Goal: Find specific page/section

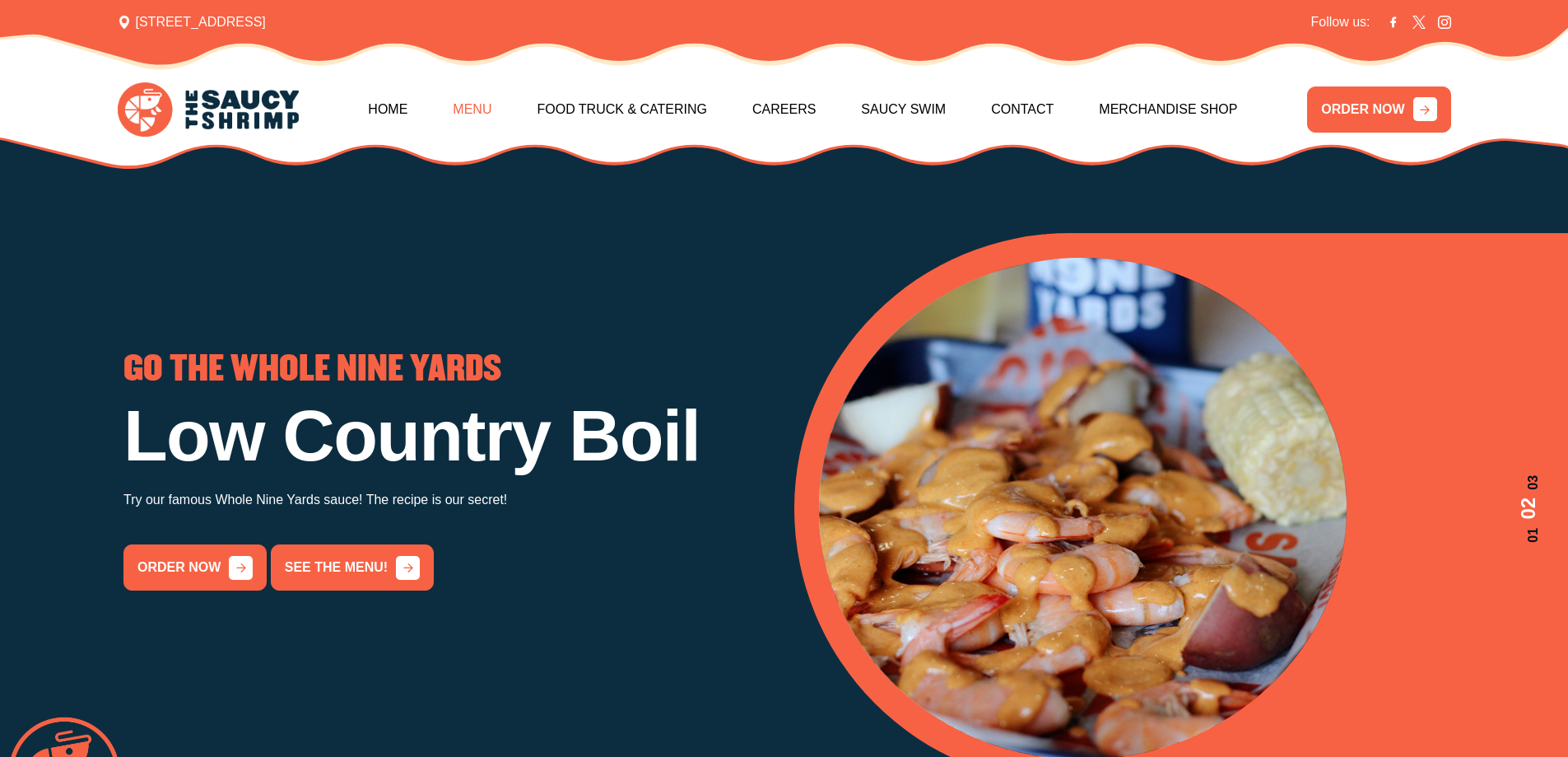
click at [472, 100] on link "Menu" at bounding box center [472, 109] width 38 height 71
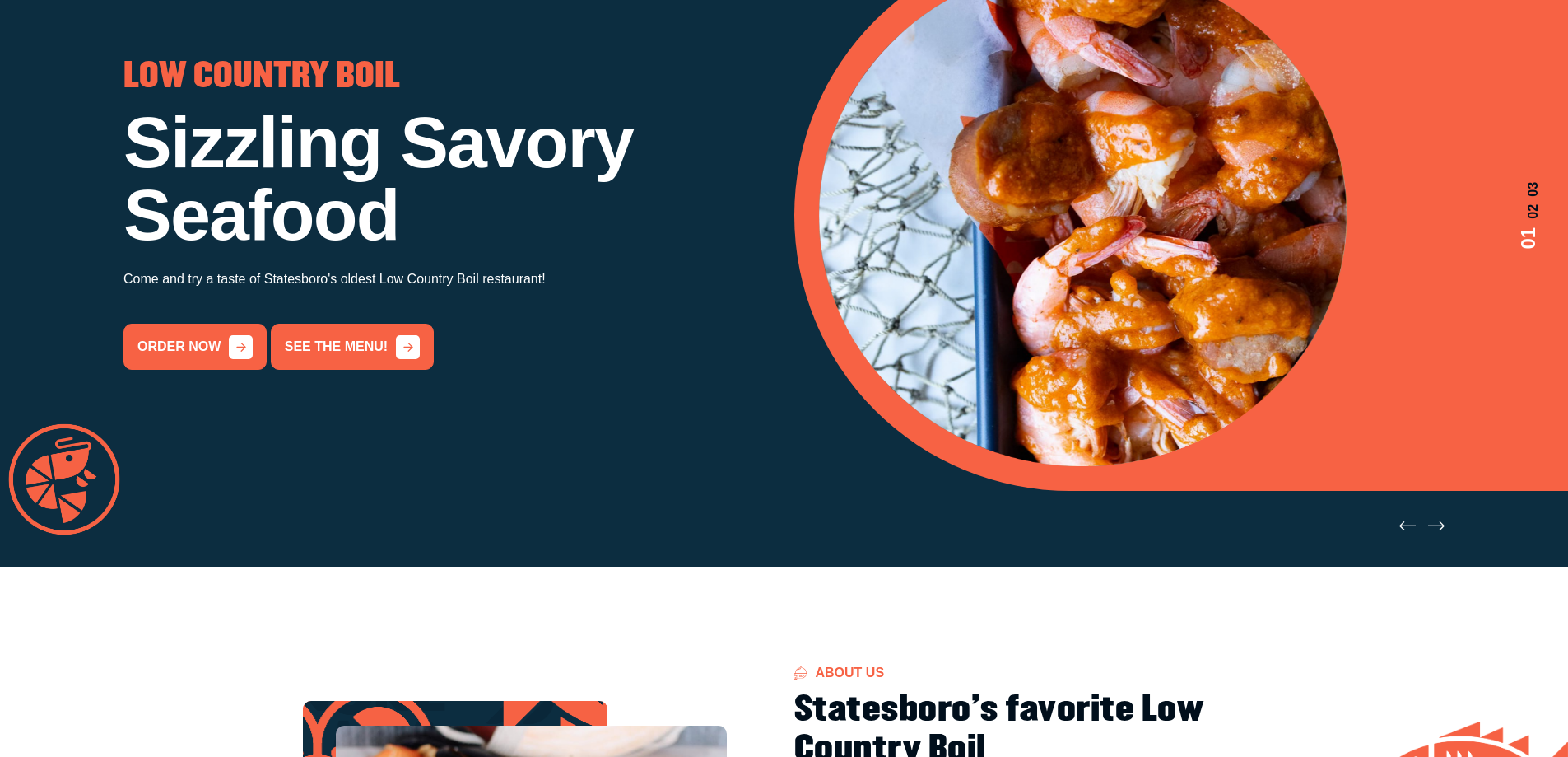
scroll to position [31, 0]
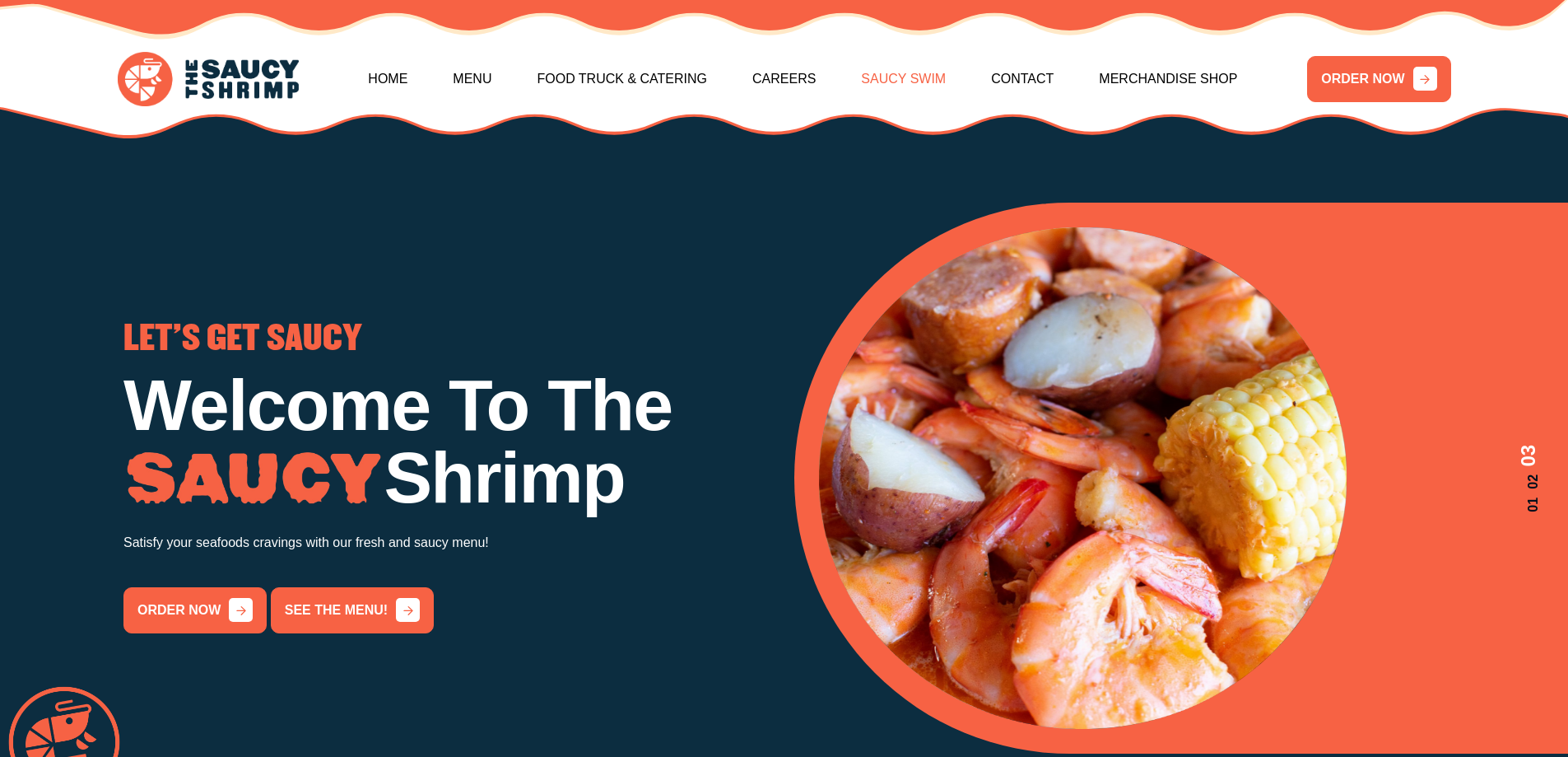
click at [922, 79] on link "Saucy Swim" at bounding box center [903, 80] width 85 height 71
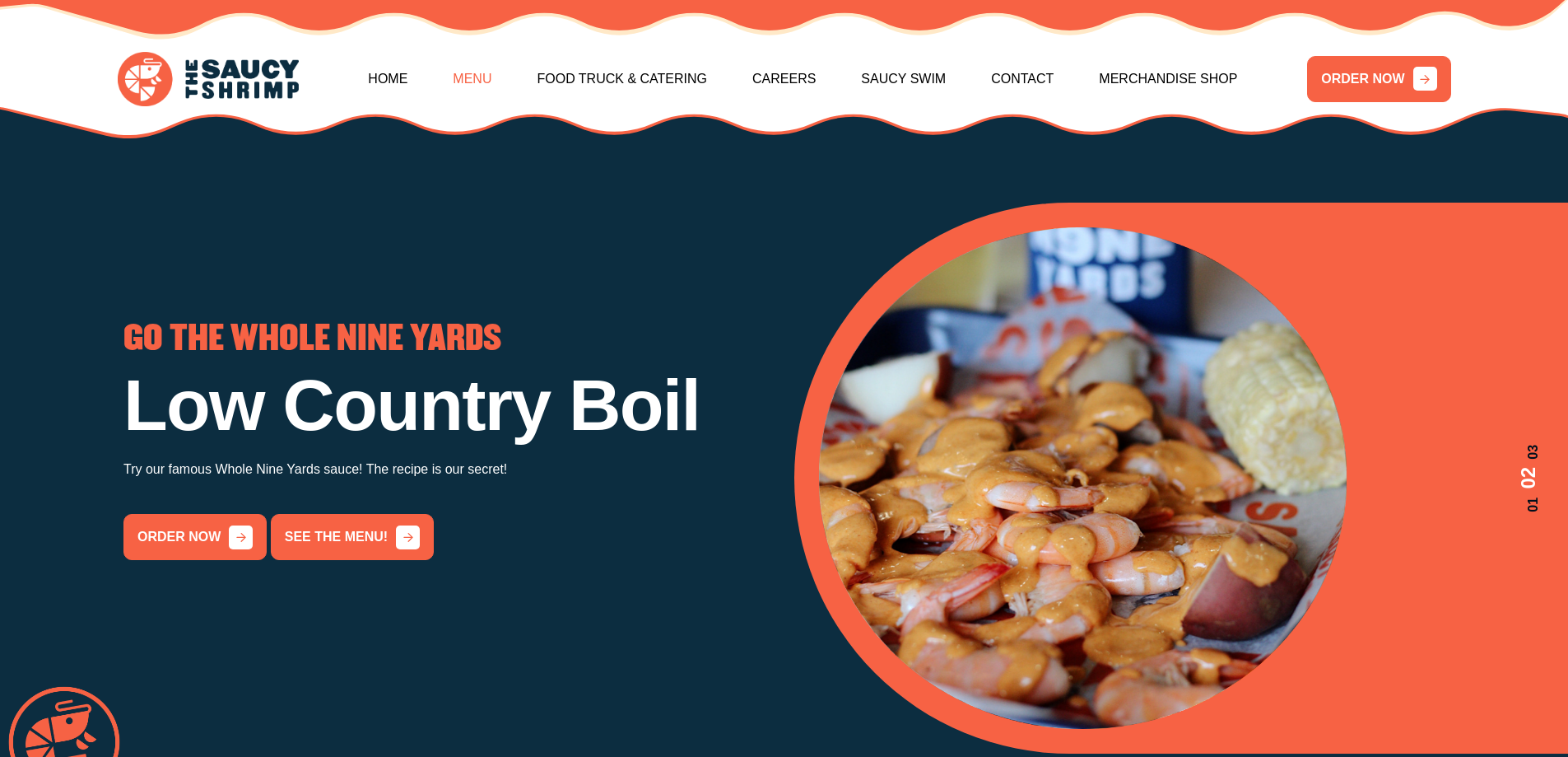
click at [478, 76] on link "Menu" at bounding box center [472, 80] width 38 height 71
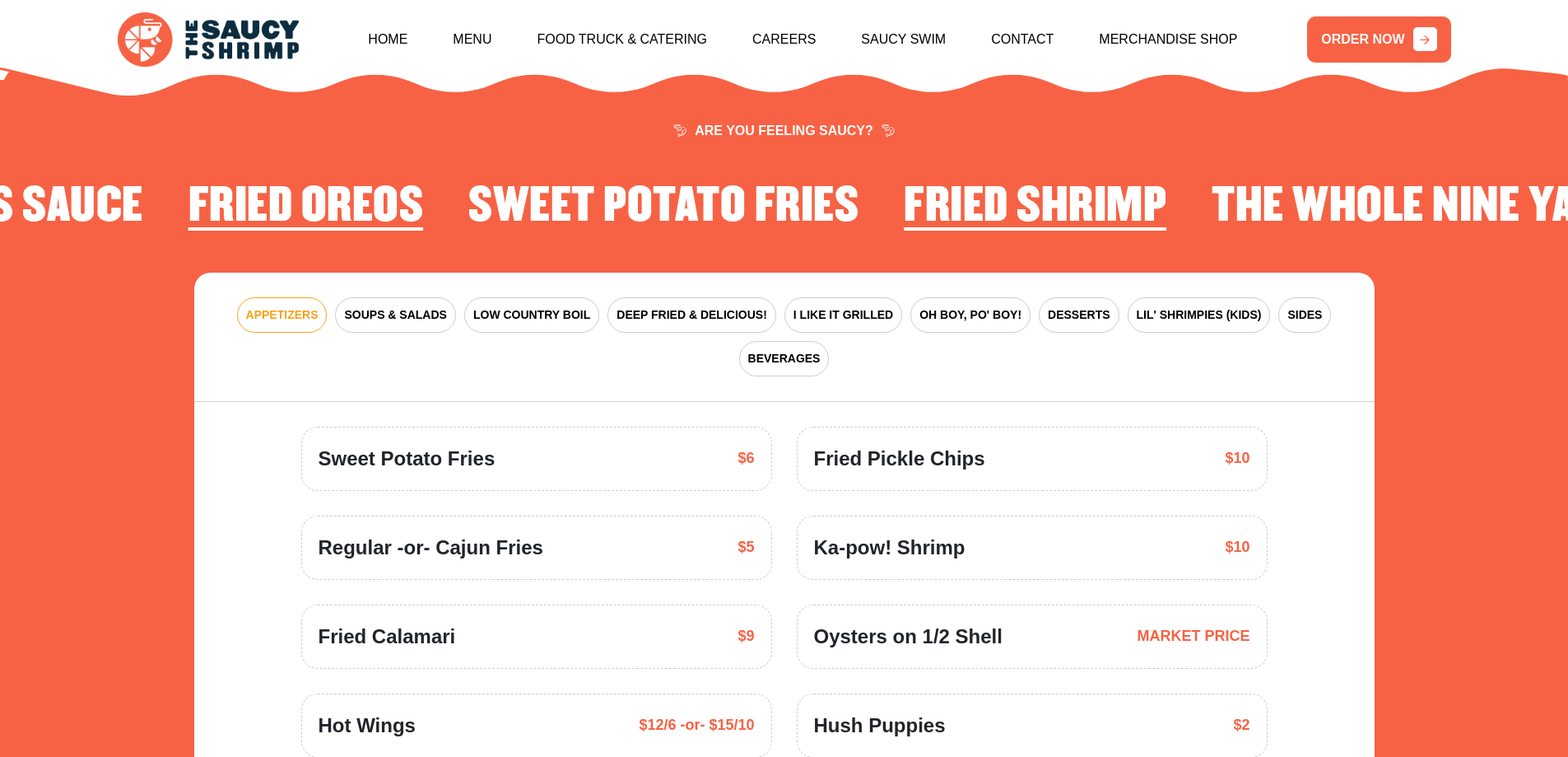
scroll to position [2418, 0]
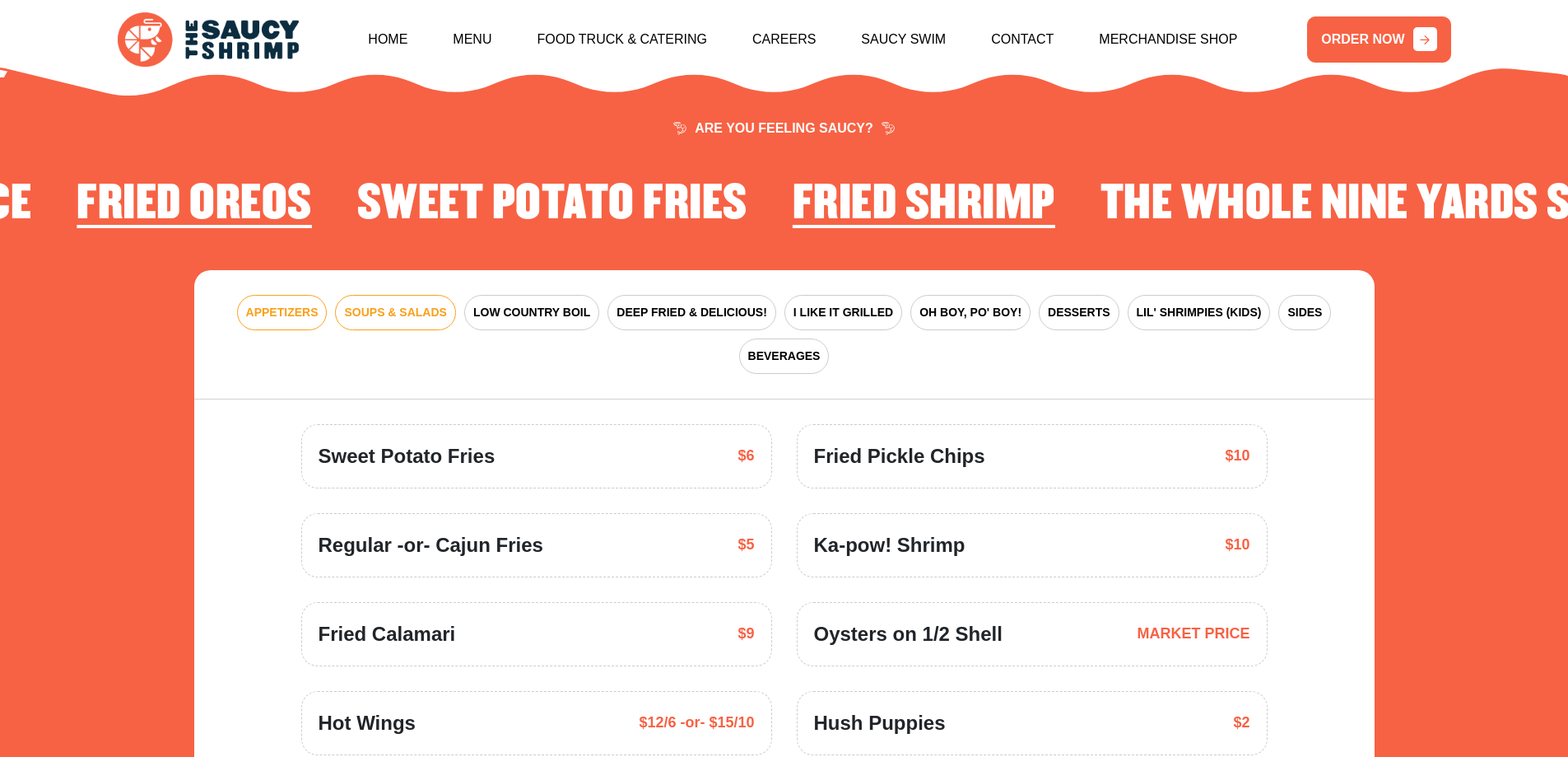
click at [386, 295] on button "SOUPS & SALADS" at bounding box center [395, 313] width 120 height 36
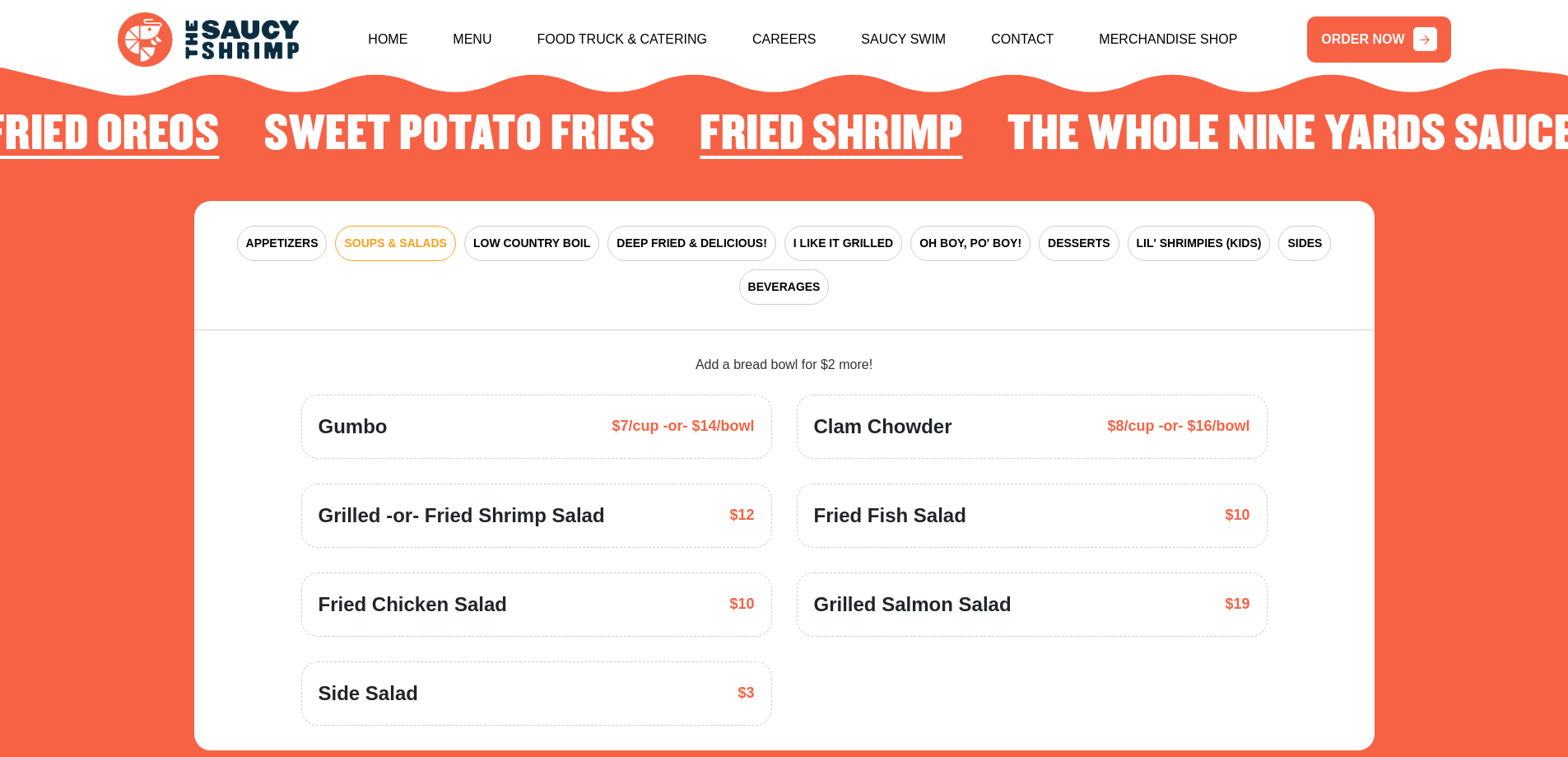
scroll to position [2583, 0]
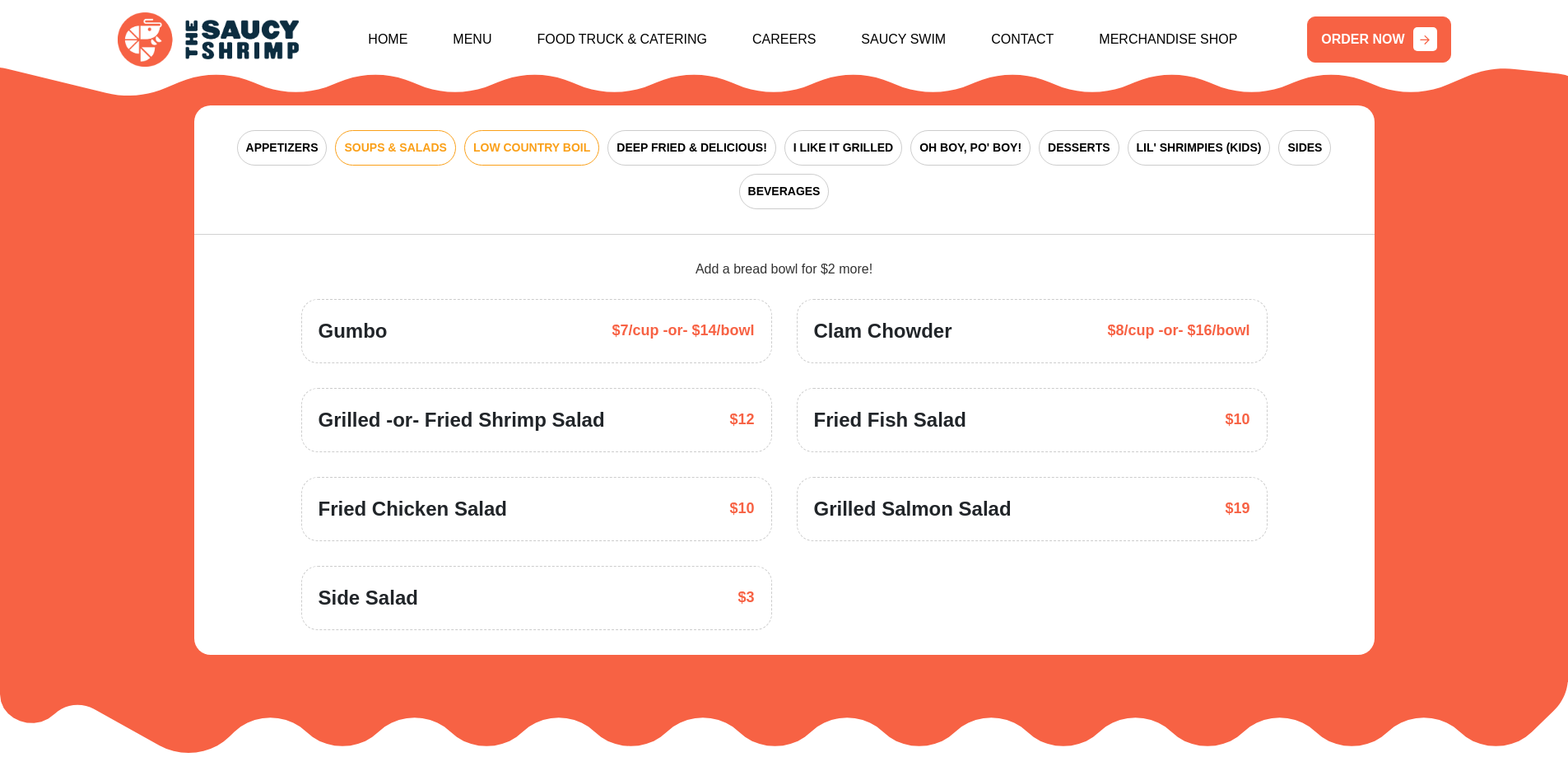
click at [552, 139] on span "LOW COUNTRY BOIL" at bounding box center [531, 148] width 117 height 17
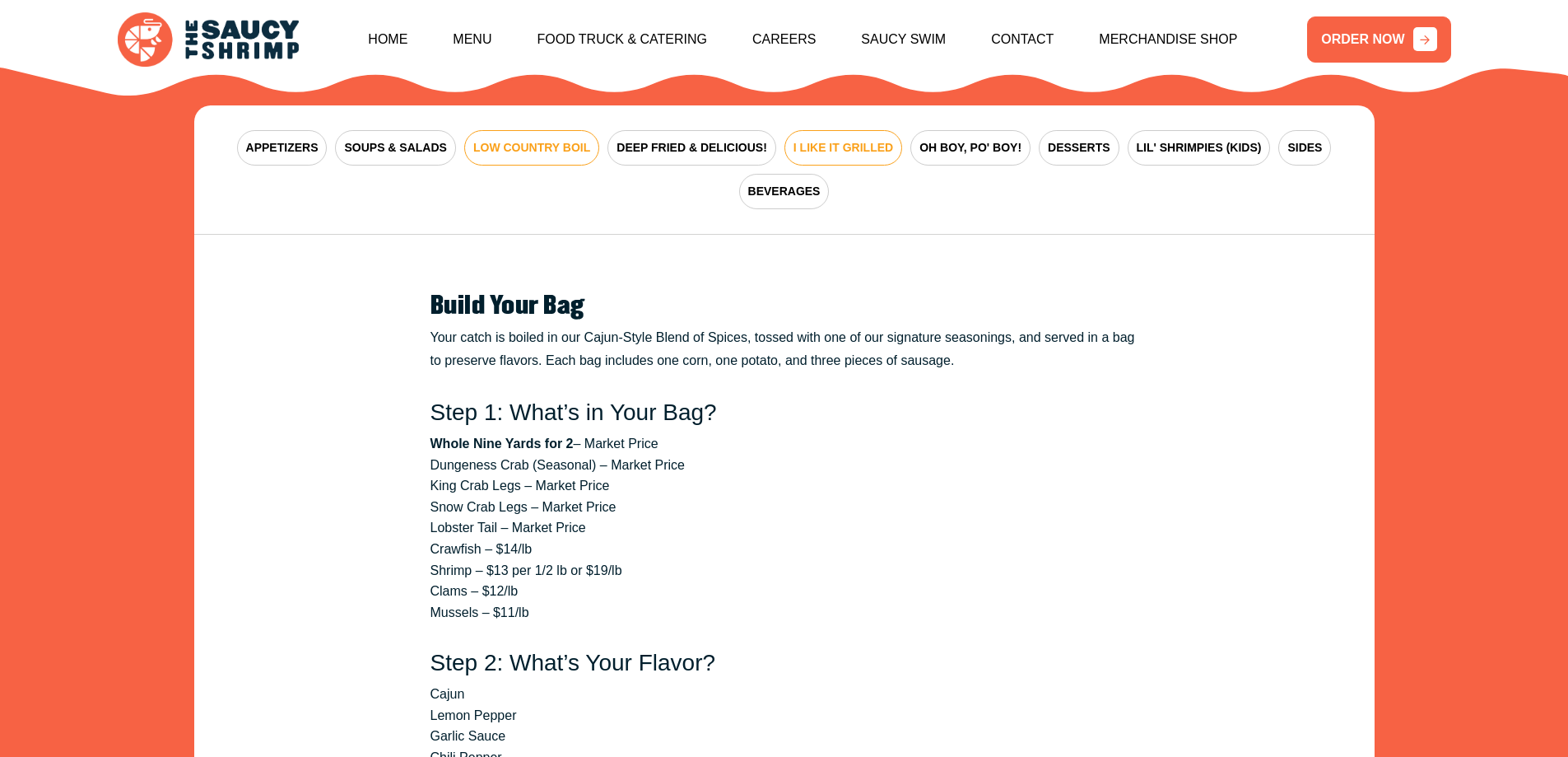
click at [827, 139] on span "I LIKE IT GRILLED" at bounding box center [843, 148] width 99 height 17
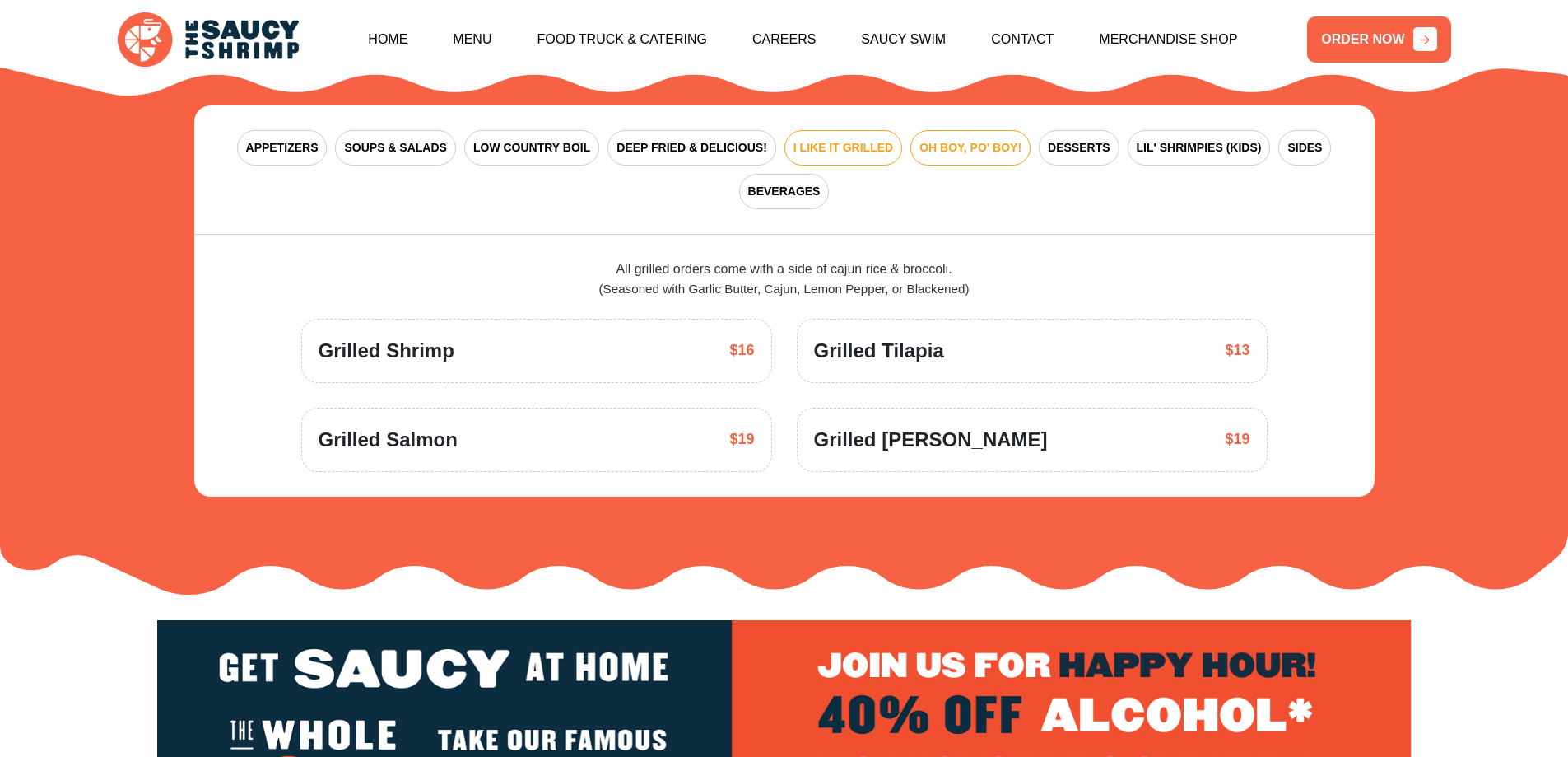
click at [970, 139] on span "OH BOY, PO' BOY!" at bounding box center [970, 148] width 102 height 17
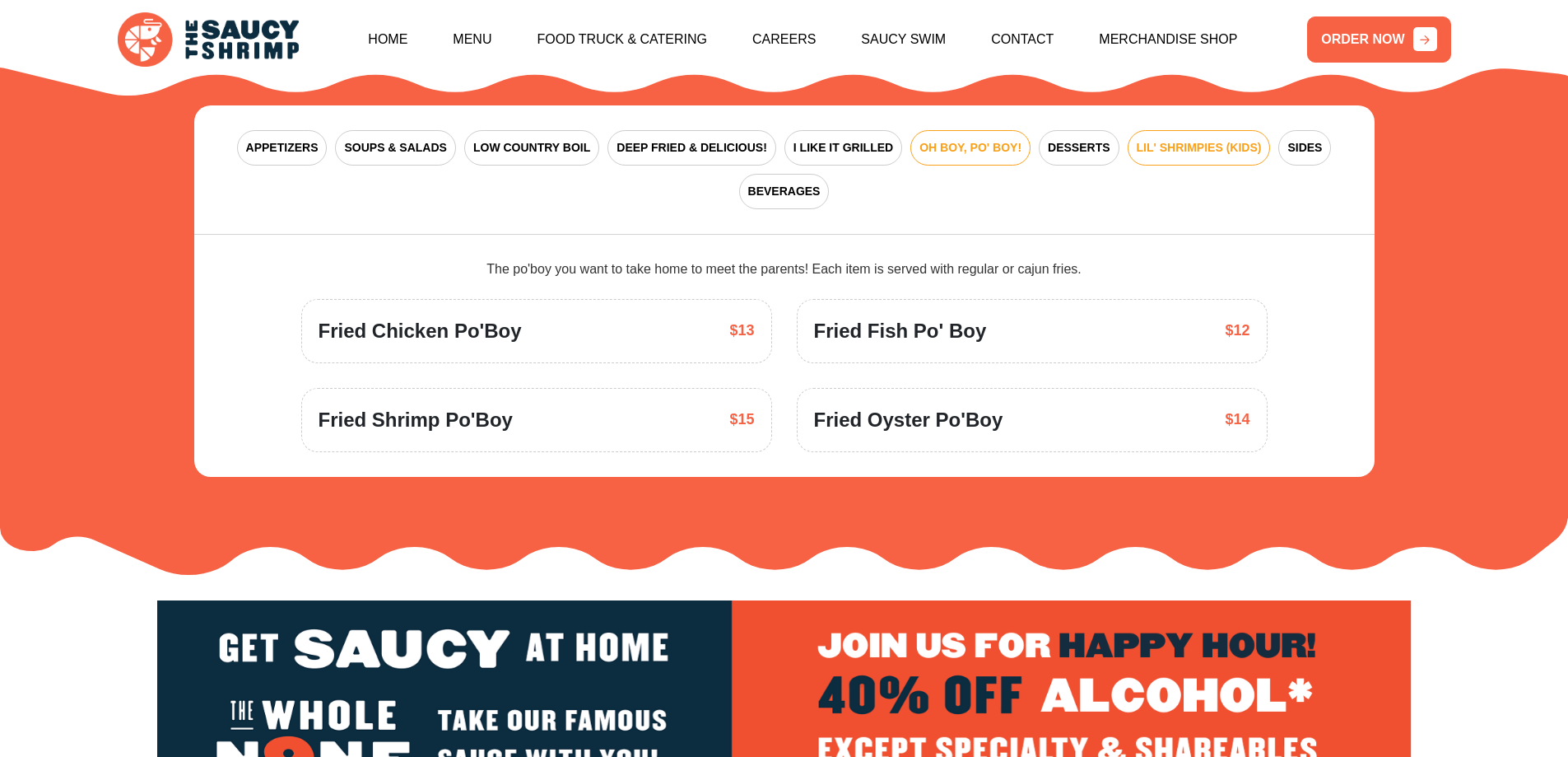
click at [1165, 139] on span "LIL' SHRIMPIES (KIDS)" at bounding box center [1199, 148] width 125 height 17
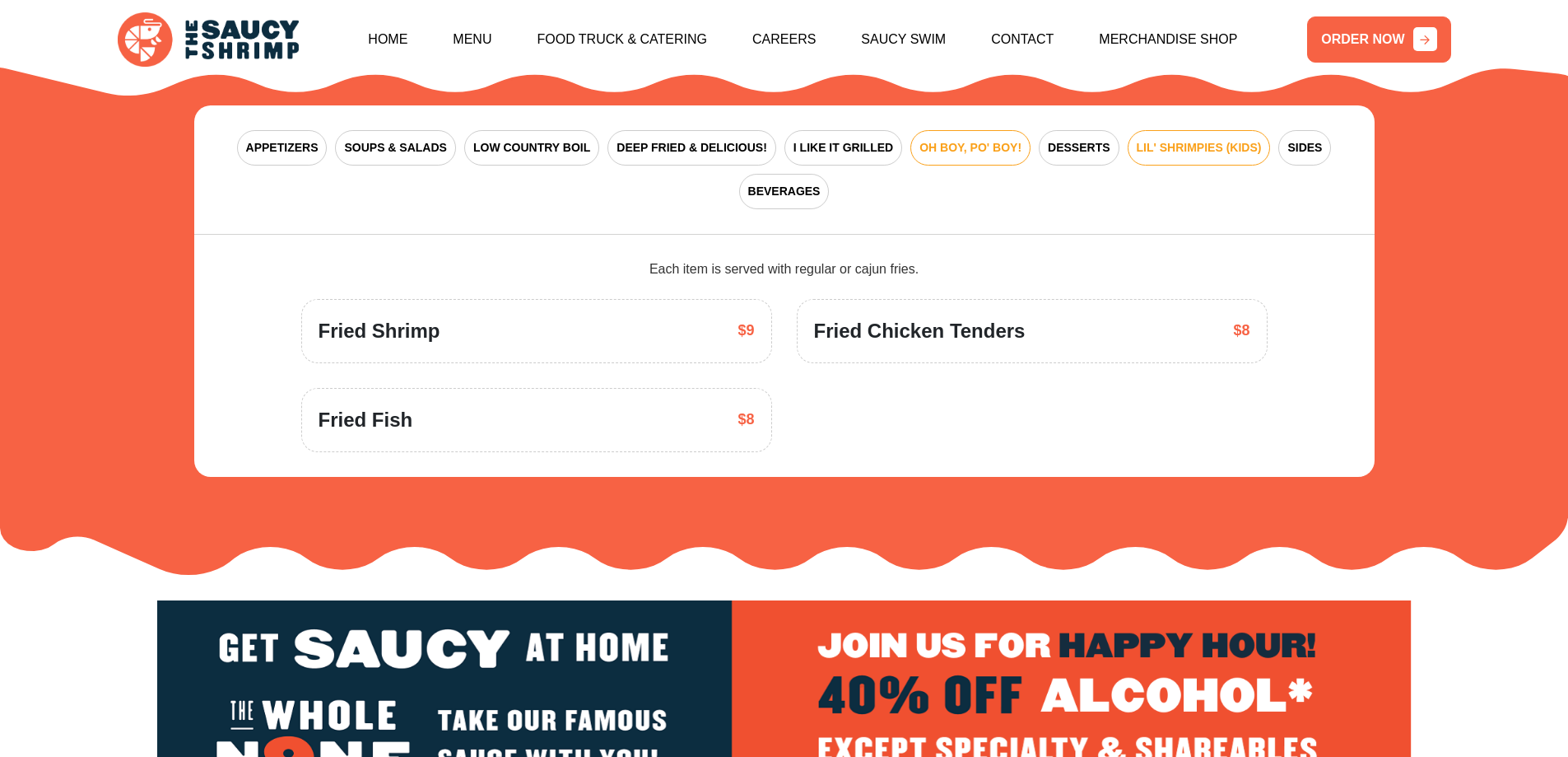
click at [993, 139] on span "OH BOY, PO' BOY!" at bounding box center [970, 148] width 102 height 17
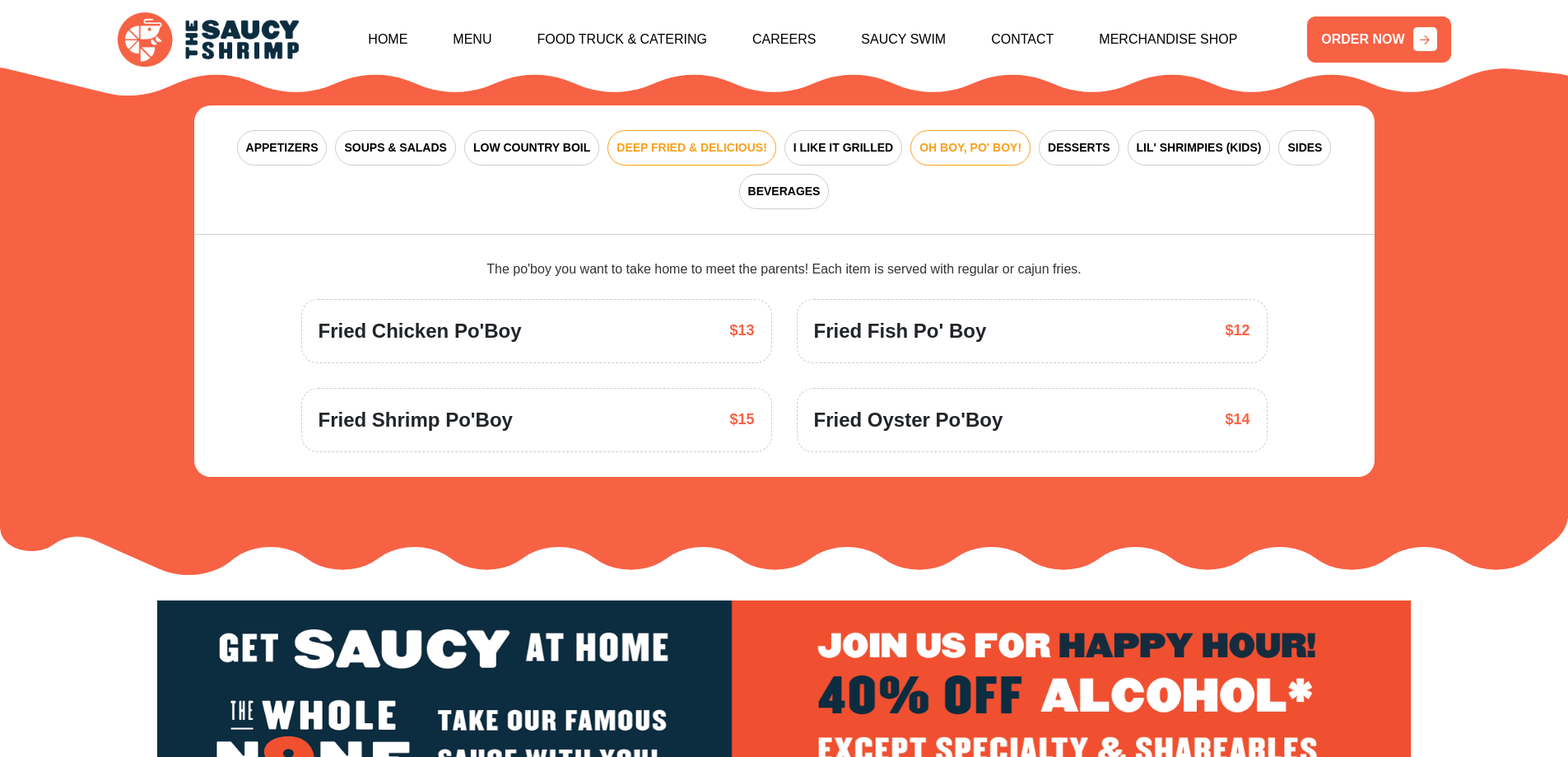
click at [714, 139] on span "DEEP FRIED & DELICIOUS!" at bounding box center [691, 148] width 151 height 17
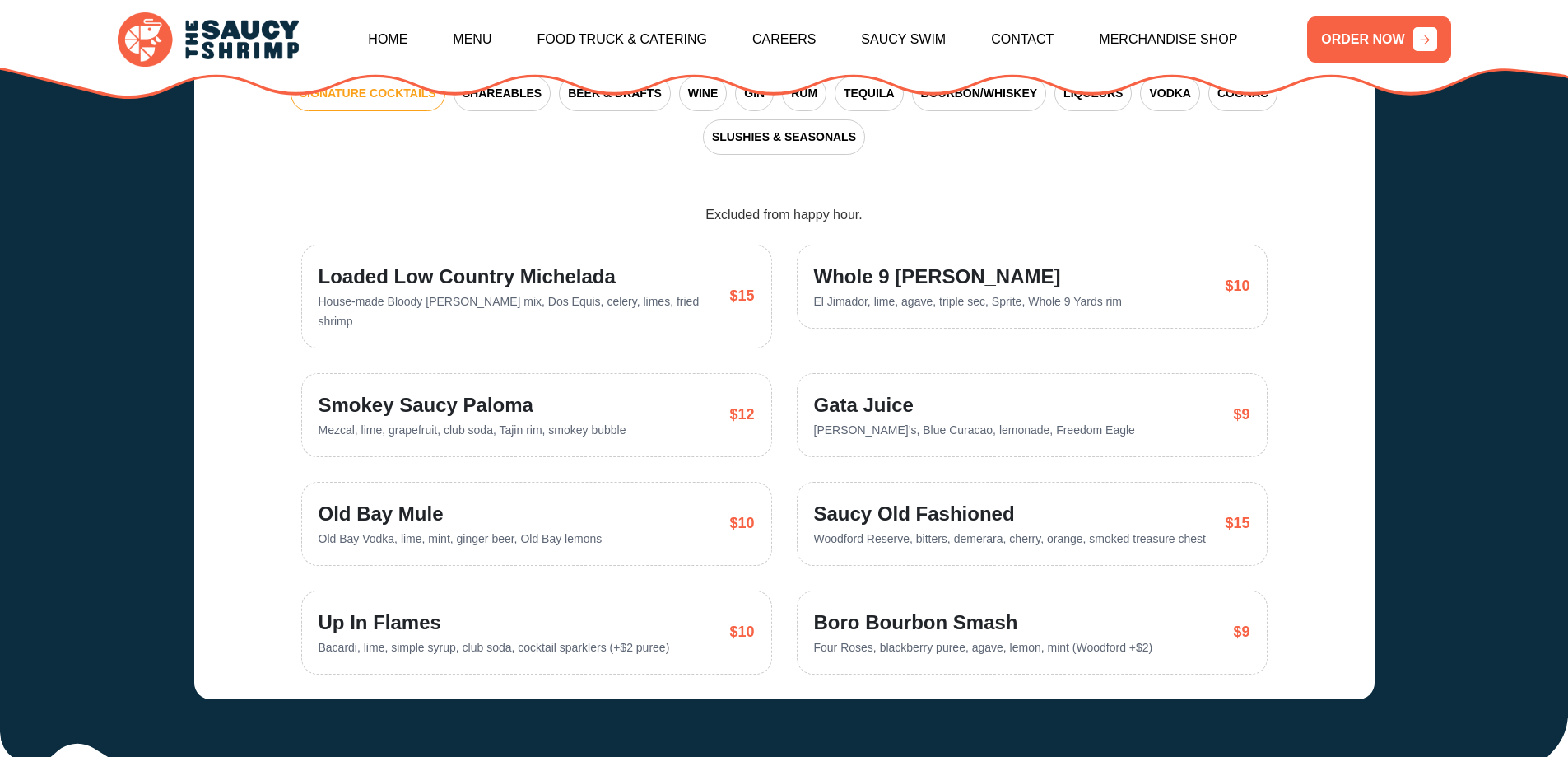
scroll to position [2830, 0]
